Goal: Book appointment/travel/reservation

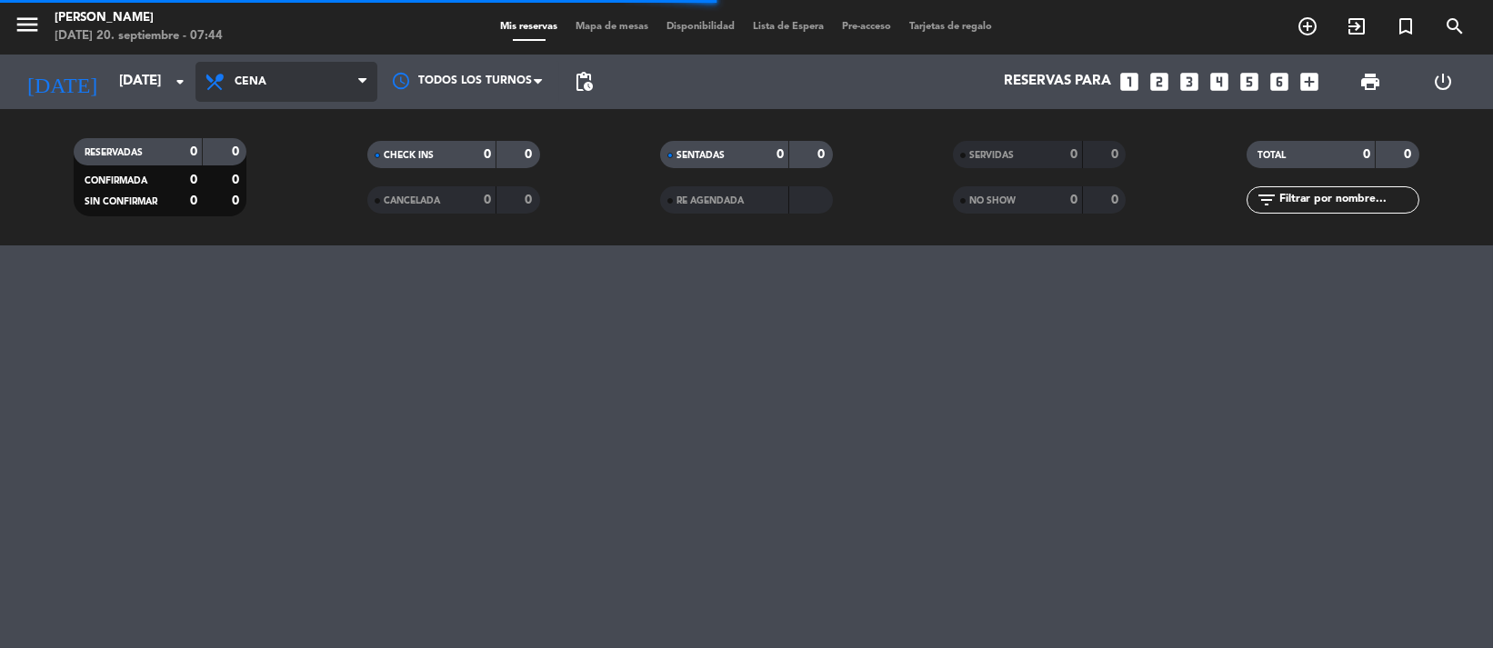
click at [264, 79] on span "Cena" at bounding box center [251, 81] width 32 height 13
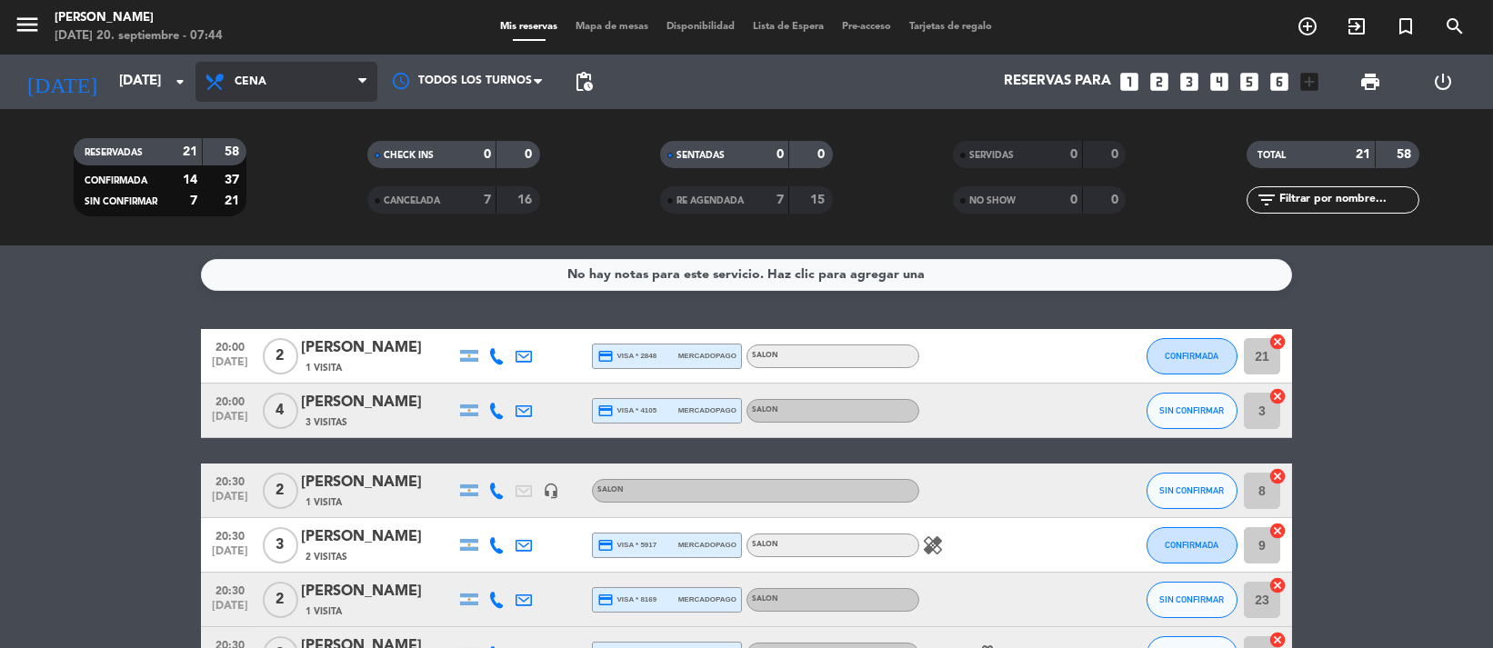
click at [296, 90] on span "Cena" at bounding box center [286, 82] width 182 height 40
click at [341, 153] on div "menu NAKAMA RAMEN [DATE] 20. septiembre - 07:44 Mis reservas Mapa de mesas Disp…" at bounding box center [746, 122] width 1493 height 245
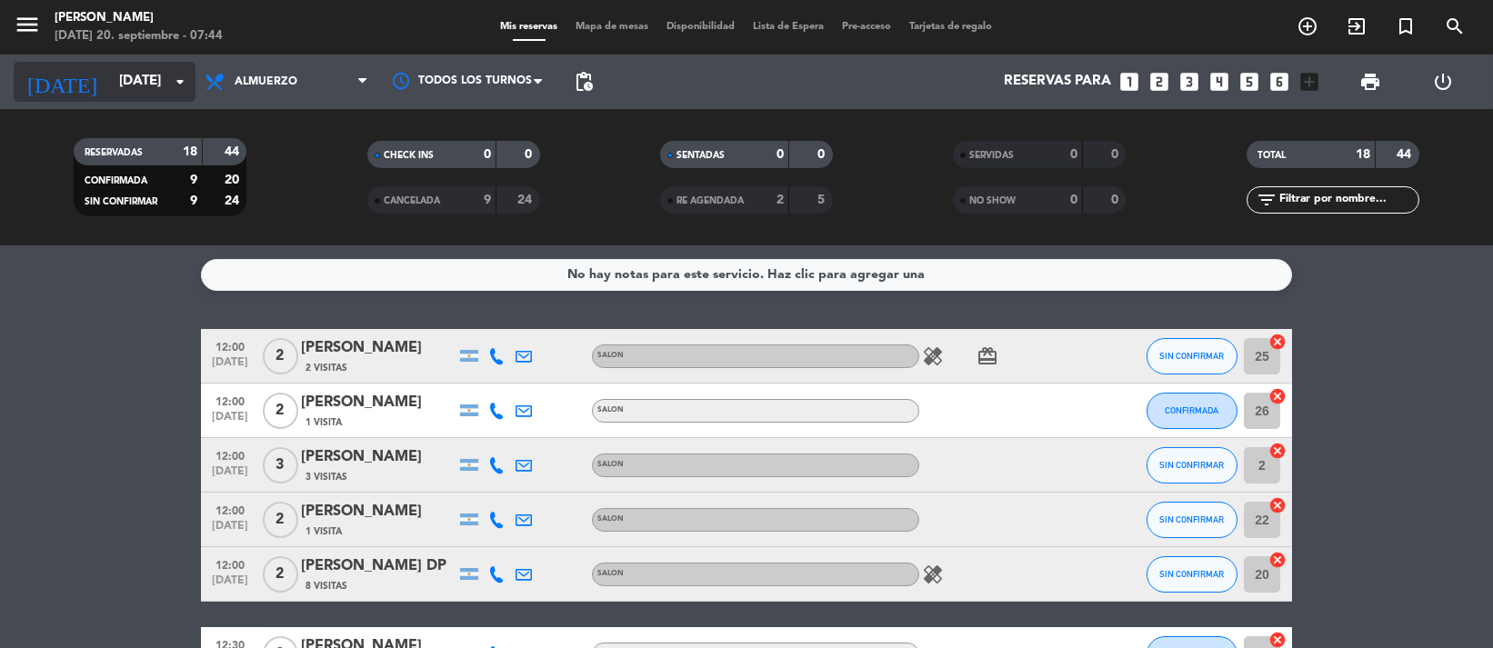
click at [176, 63] on div "[DATE] [DATE] arrow_drop_down" at bounding box center [105, 82] width 182 height 40
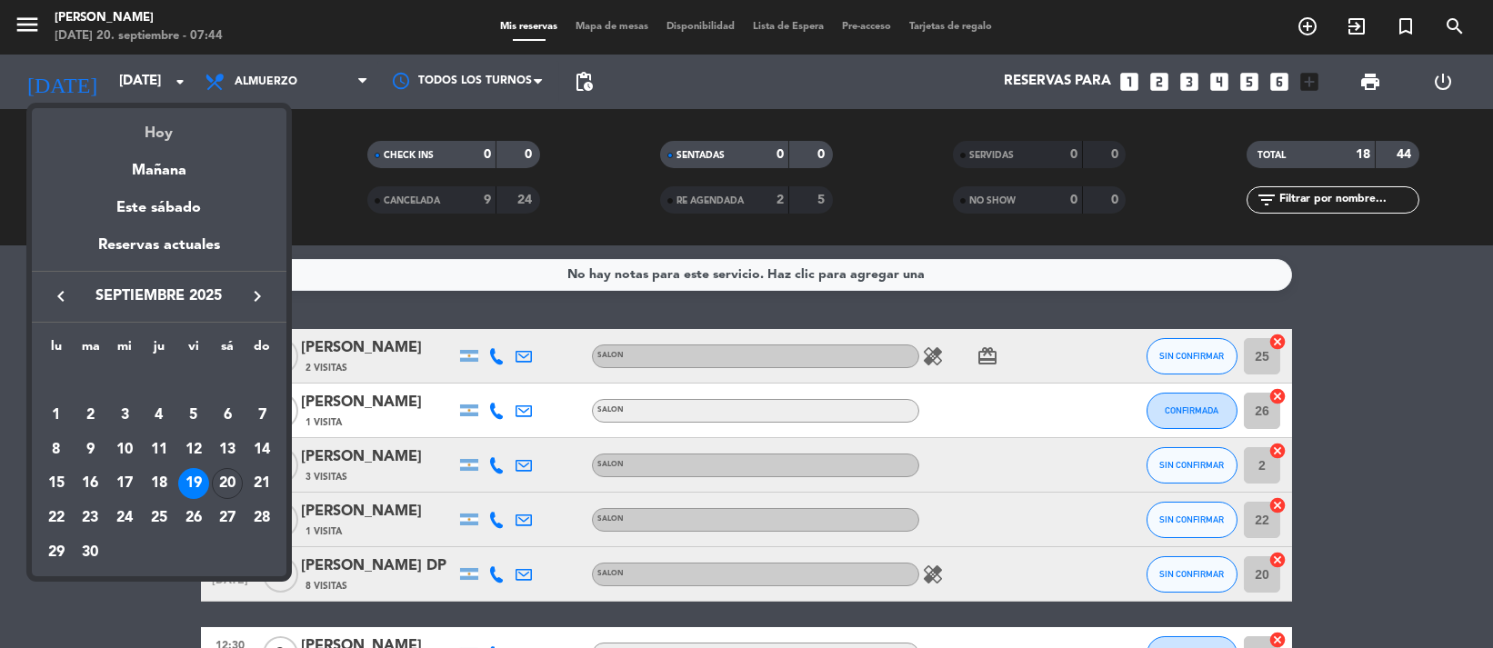
click at [213, 125] on div "Hoy" at bounding box center [159, 126] width 255 height 37
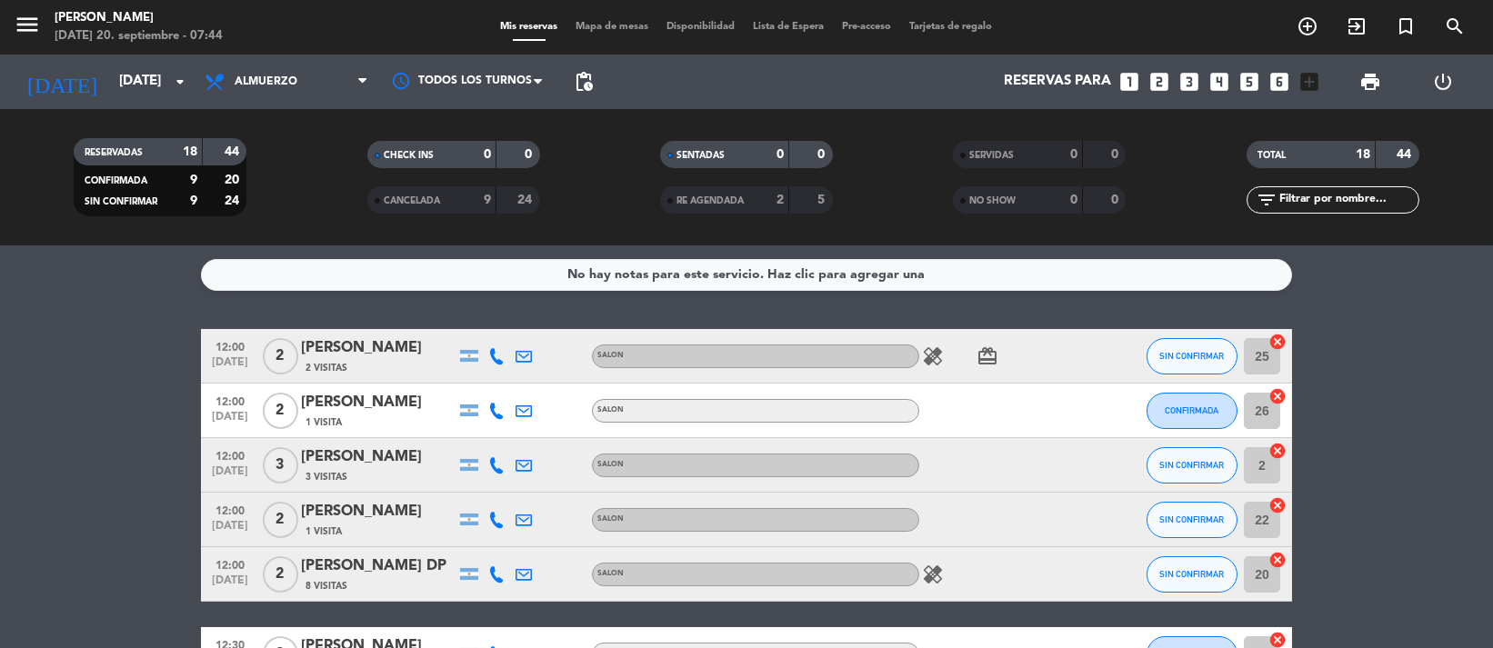
type input "[DATE]"
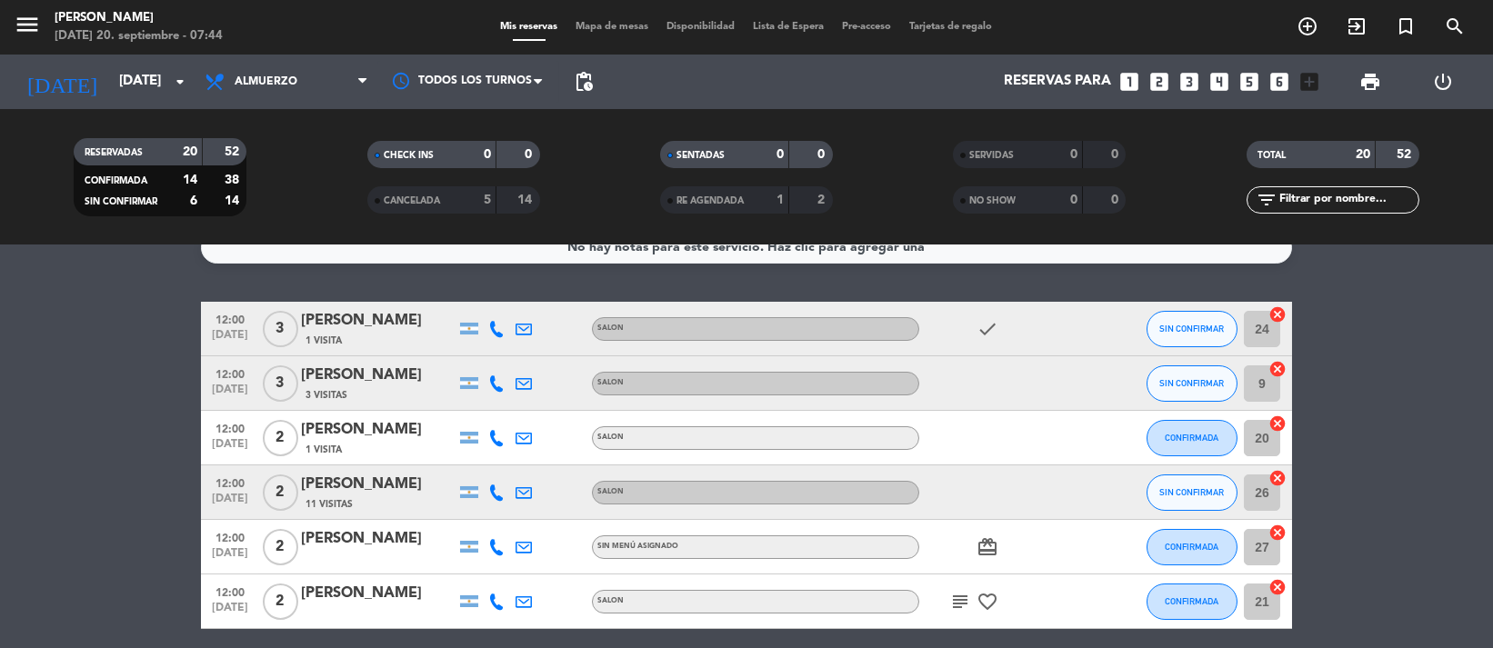
scroll to position [40, 0]
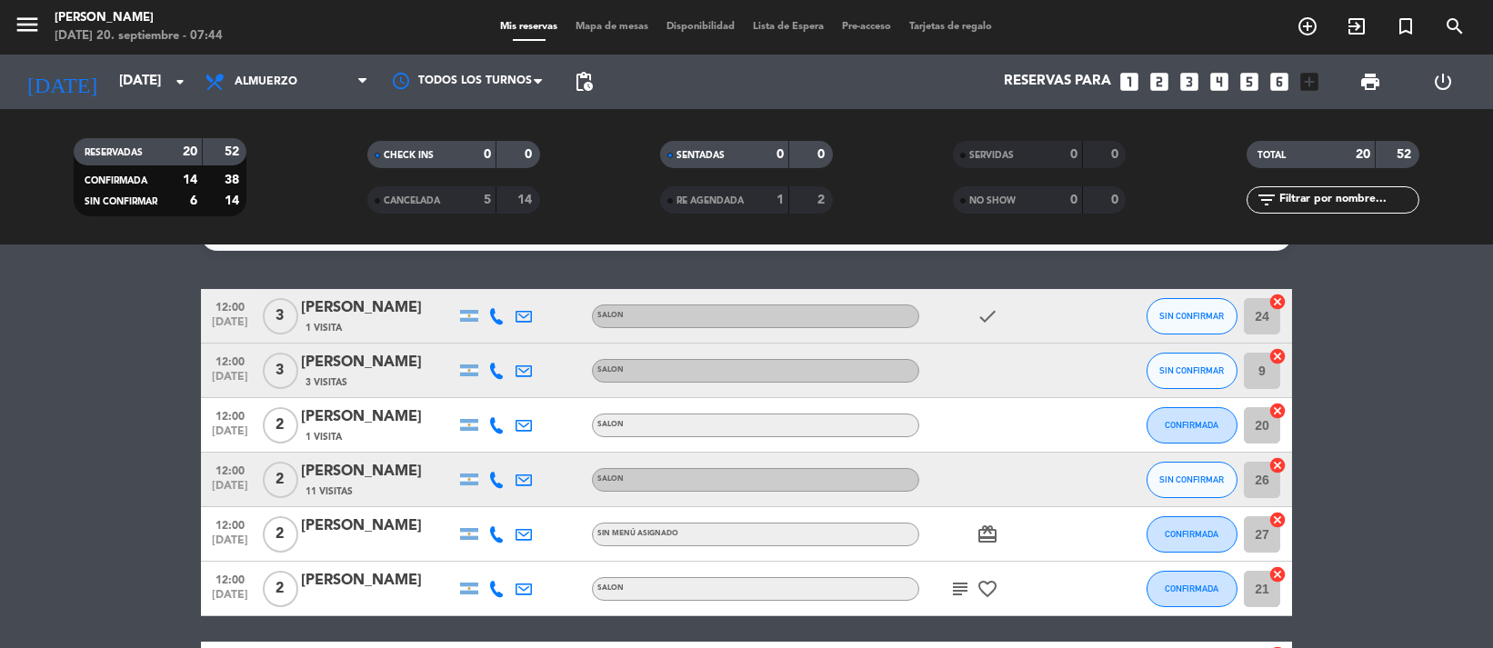
click at [966, 588] on icon "subject" at bounding box center [960, 589] width 22 height 22
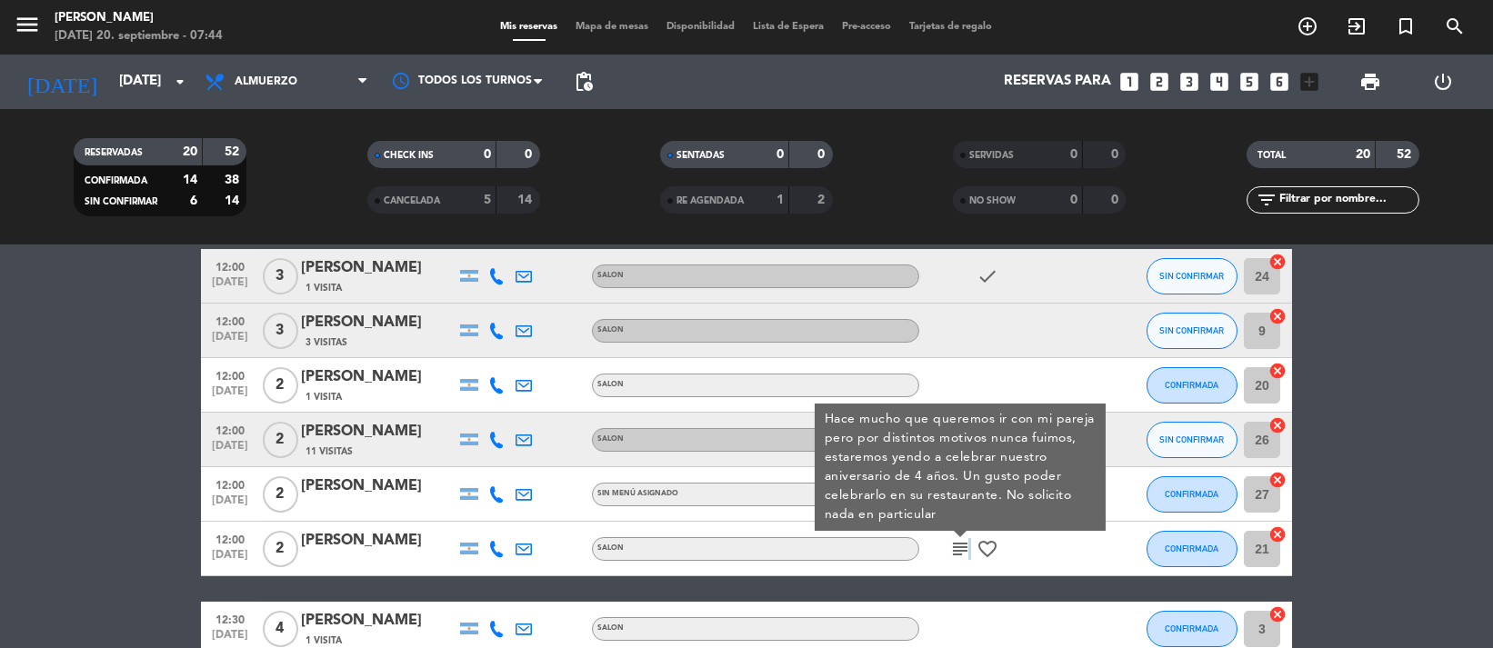
scroll to position [121, 0]
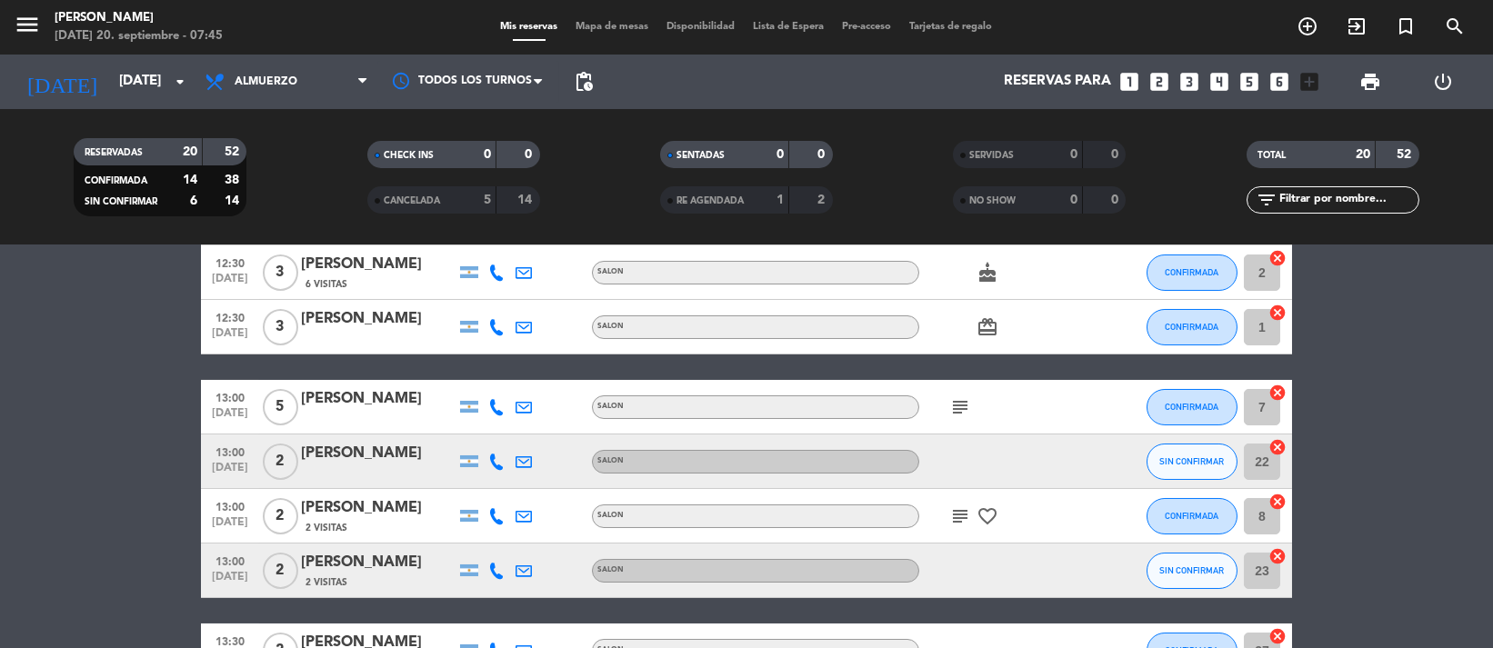
scroll to position [605, 0]
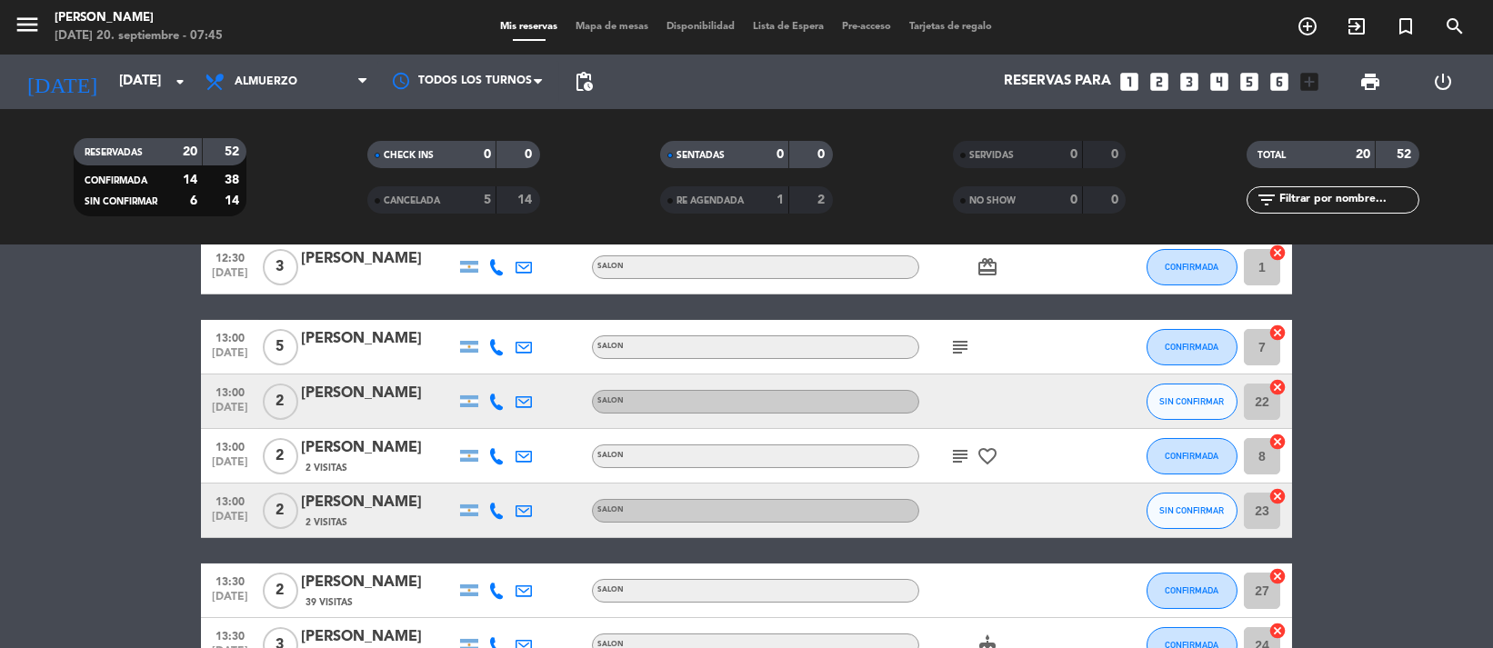
click at [967, 340] on icon "subject" at bounding box center [960, 347] width 22 height 22
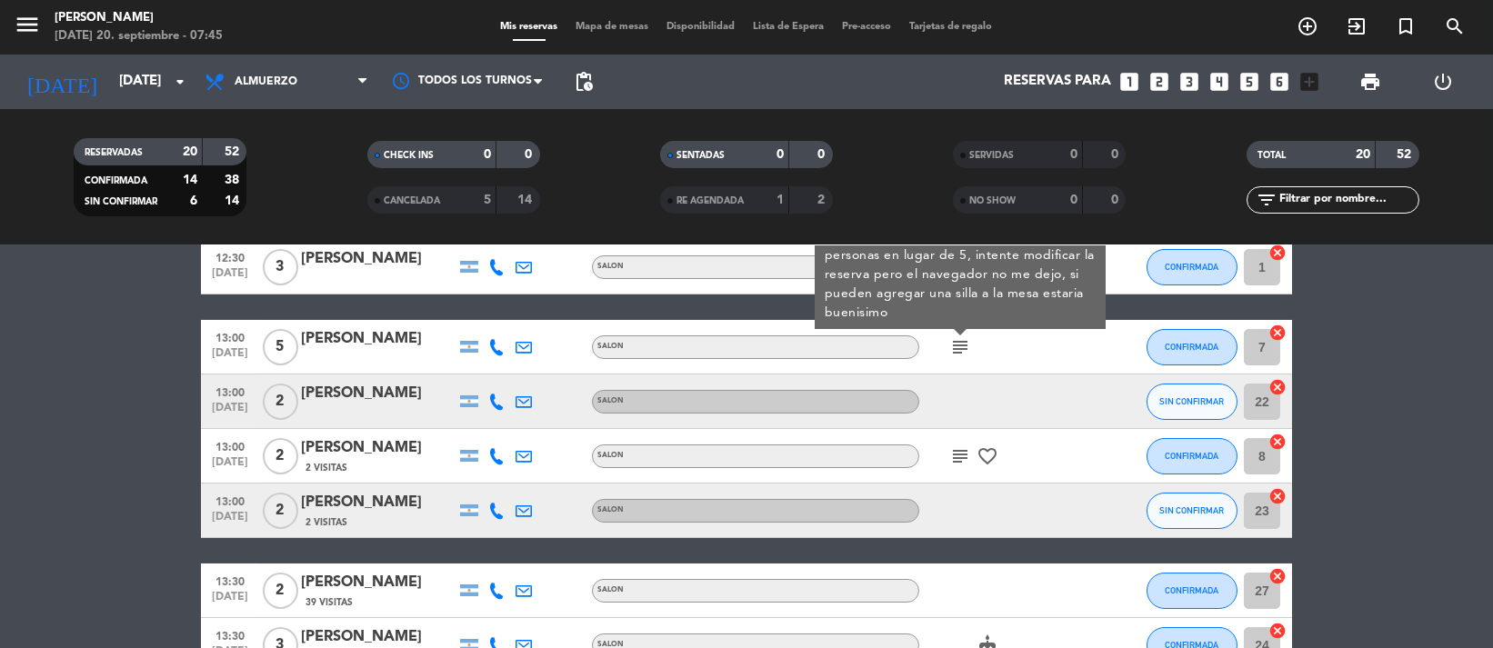
click at [965, 459] on icon "subject" at bounding box center [960, 456] width 22 height 22
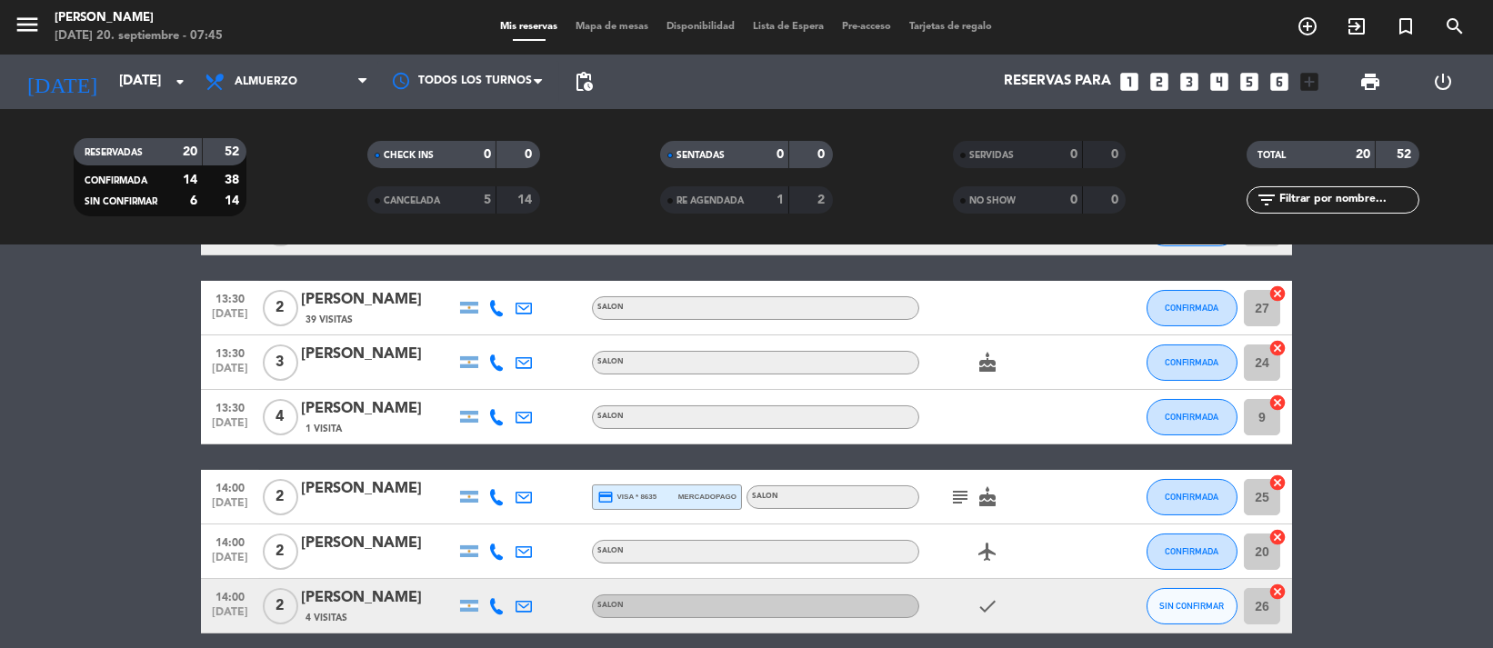
scroll to position [964, 0]
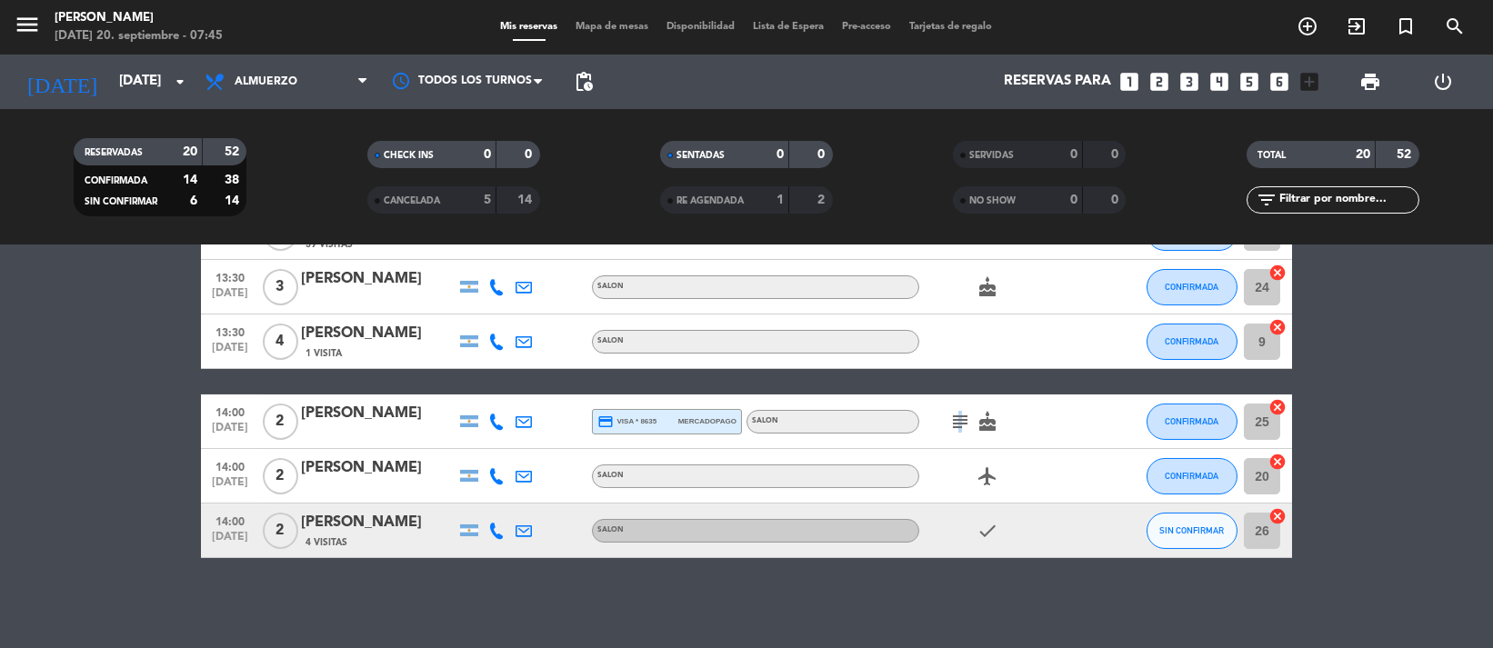
click at [957, 418] on icon "subject" at bounding box center [960, 422] width 22 height 22
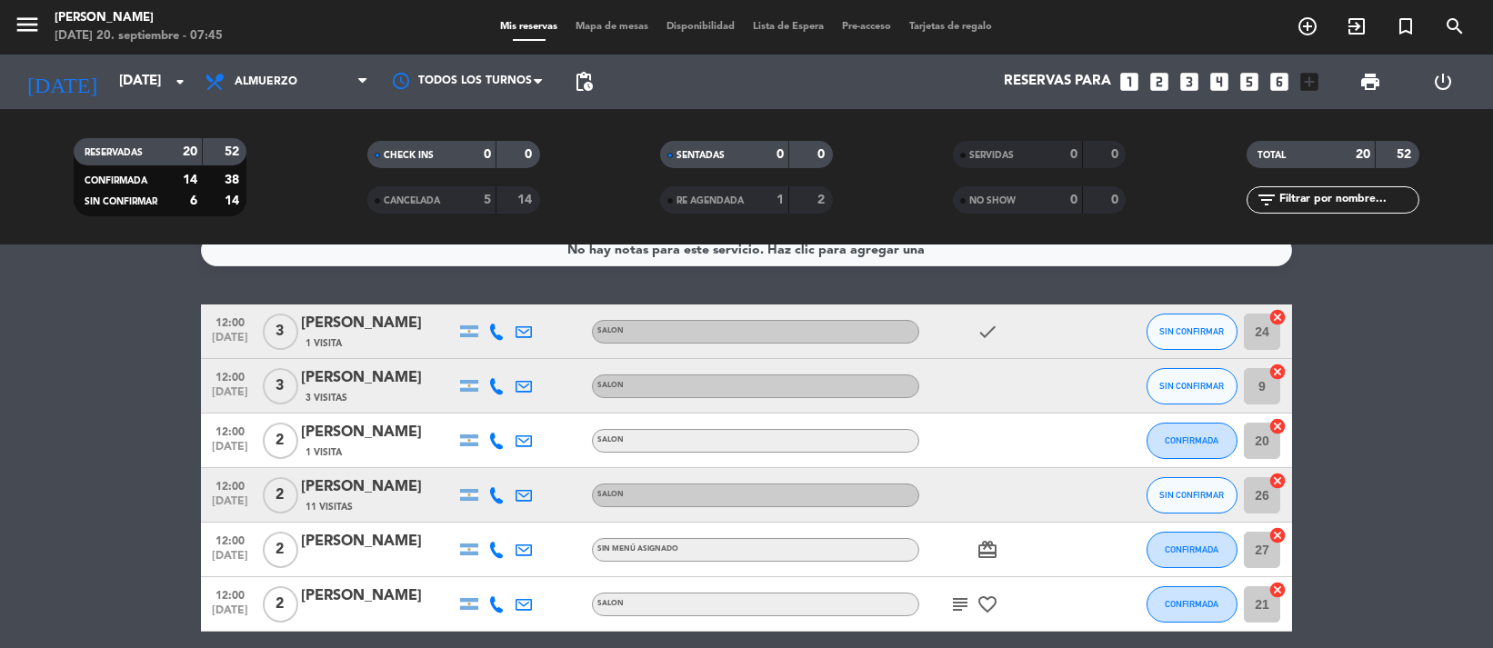
scroll to position [0, 0]
